Goal: Transaction & Acquisition: Obtain resource

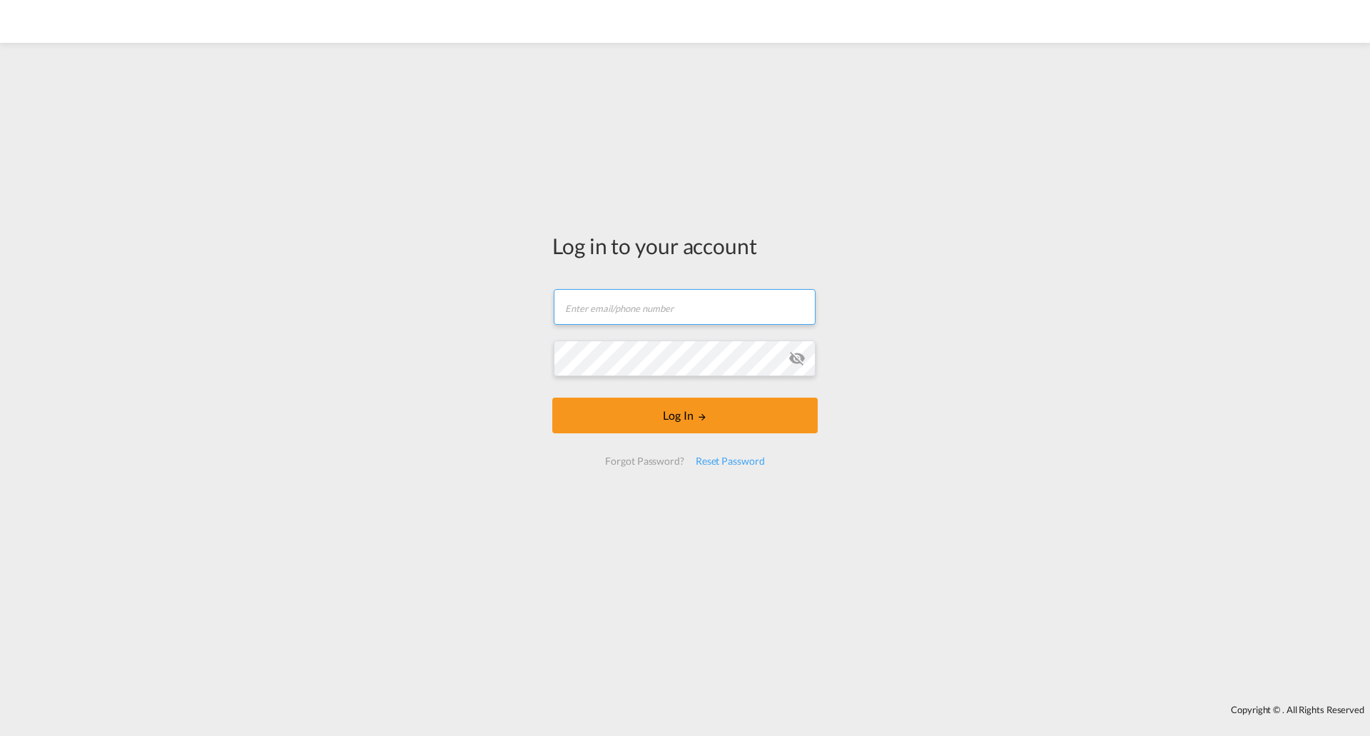
drag, startPoint x: 672, startPoint y: 305, endPoint x: 688, endPoint y: 312, distance: 17.2
click at [672, 305] on input "text" at bounding box center [685, 307] width 262 height 36
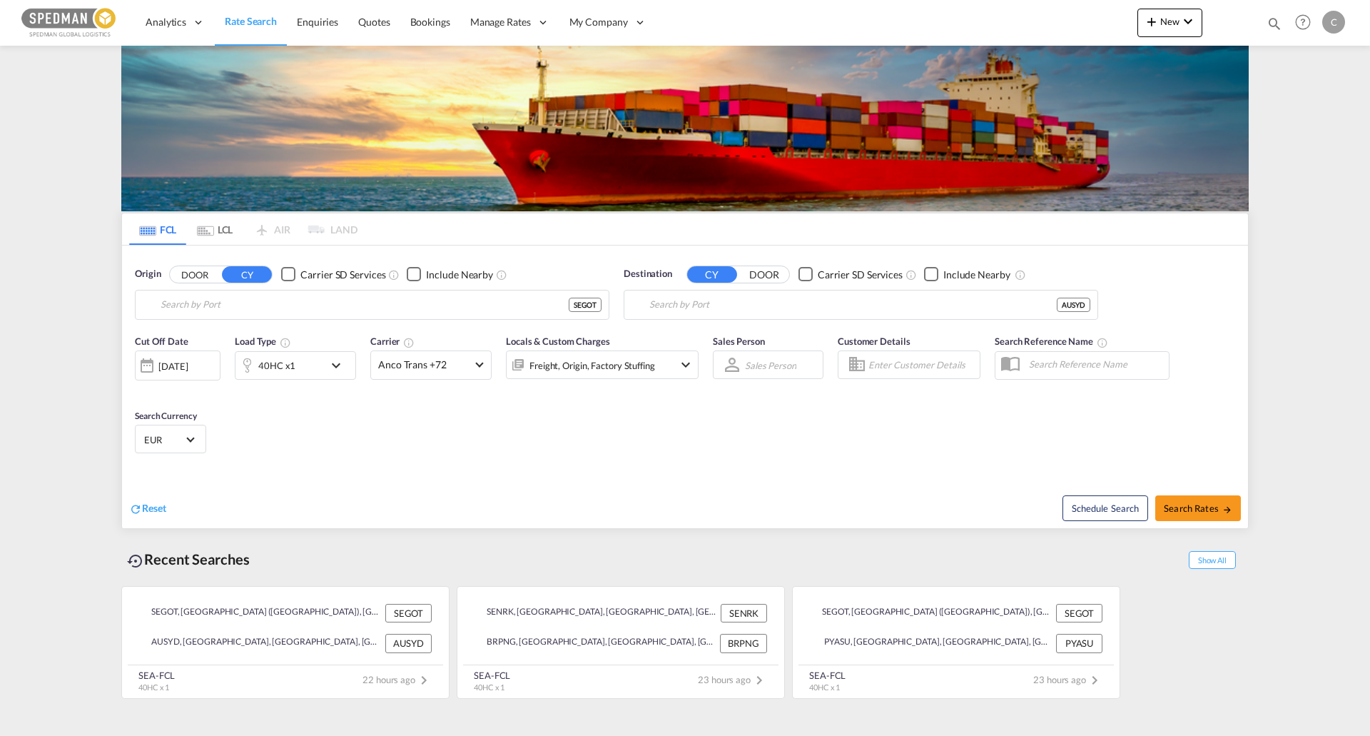
type input "[GEOGRAPHIC_DATA] ([GEOGRAPHIC_DATA]), [GEOGRAPHIC_DATA]"
type input "[GEOGRAPHIC_DATA], AUSYD"
click at [332, 373] on md-icon "icon-chevron-down" at bounding box center [340, 365] width 24 height 17
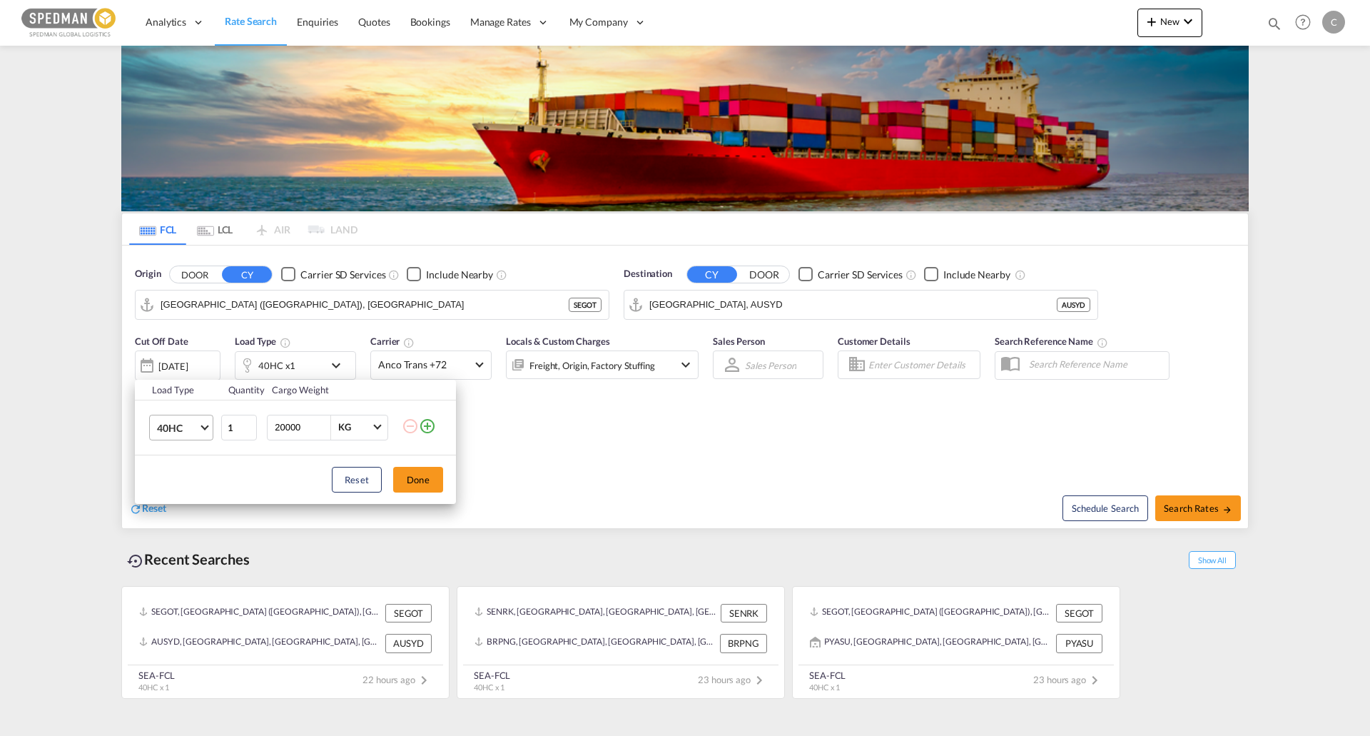
click at [193, 429] on span "40HC" at bounding box center [177, 428] width 41 height 14
click at [206, 428] on md-option "20OT" at bounding box center [194, 420] width 97 height 34
click at [429, 487] on button "Done" at bounding box center [418, 480] width 50 height 26
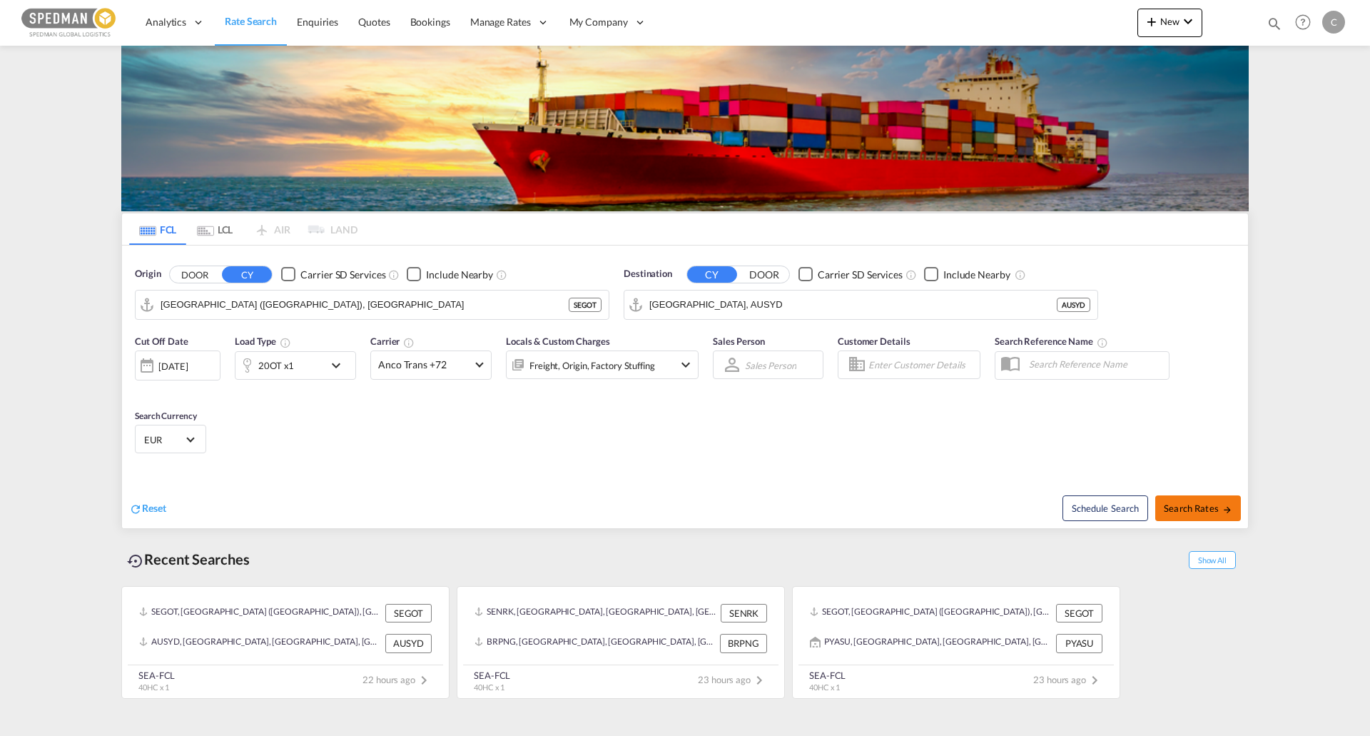
click at [1226, 515] on button "Search Rates" at bounding box center [1198, 508] width 86 height 26
type input "SEGOT to AUSYD / [DATE]"
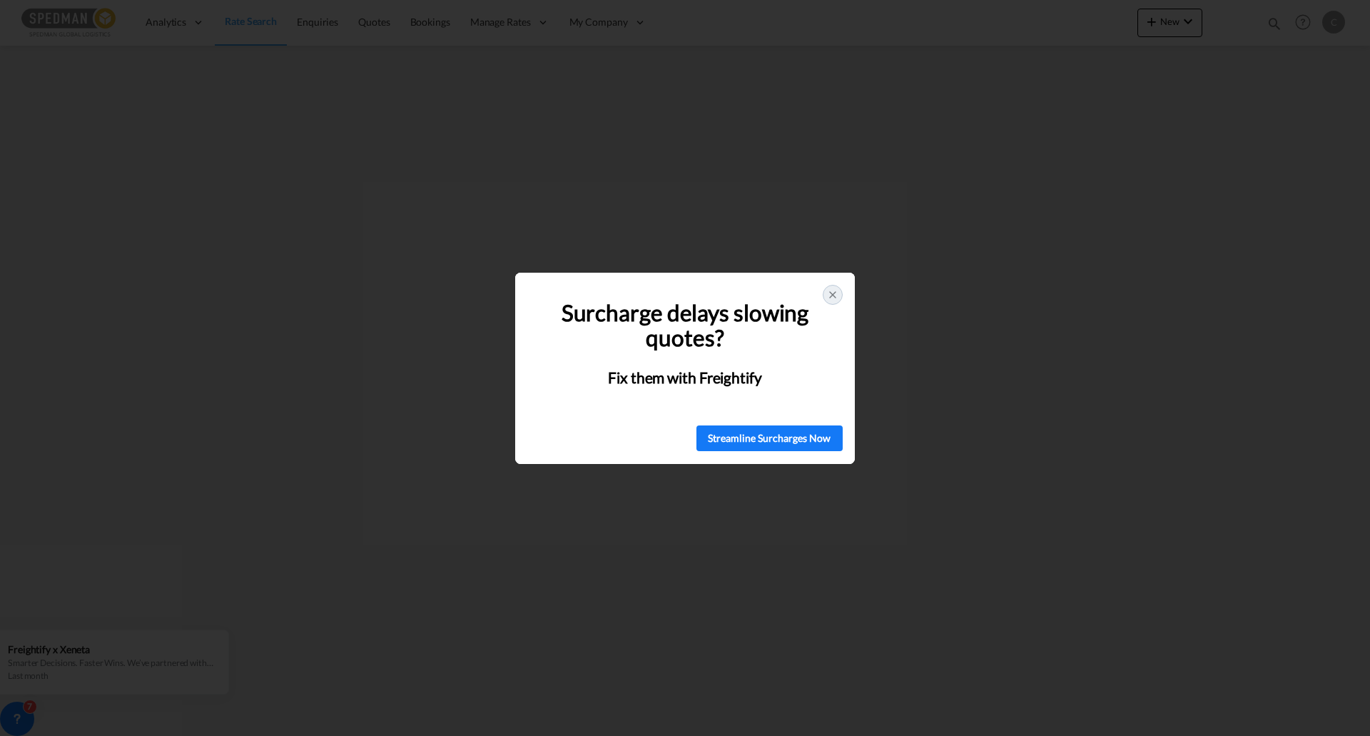
click at [823, 291] on div at bounding box center [833, 295] width 20 height 20
click at [834, 294] on icon at bounding box center [832, 294] width 11 height 11
